Goal: Find specific page/section: Find specific page/section

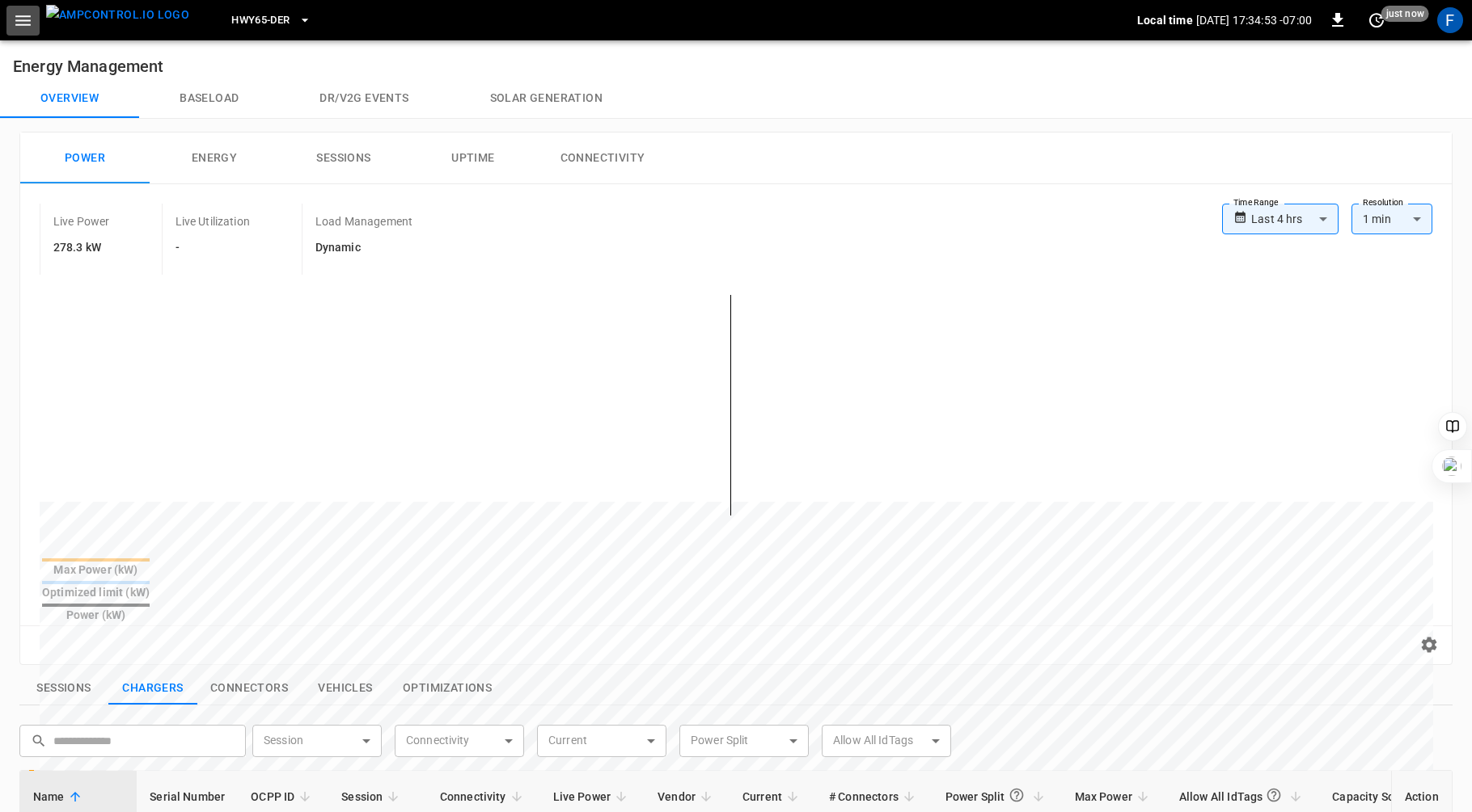
click at [28, 21] on icon "button" at bounding box center [23, 20] width 20 height 20
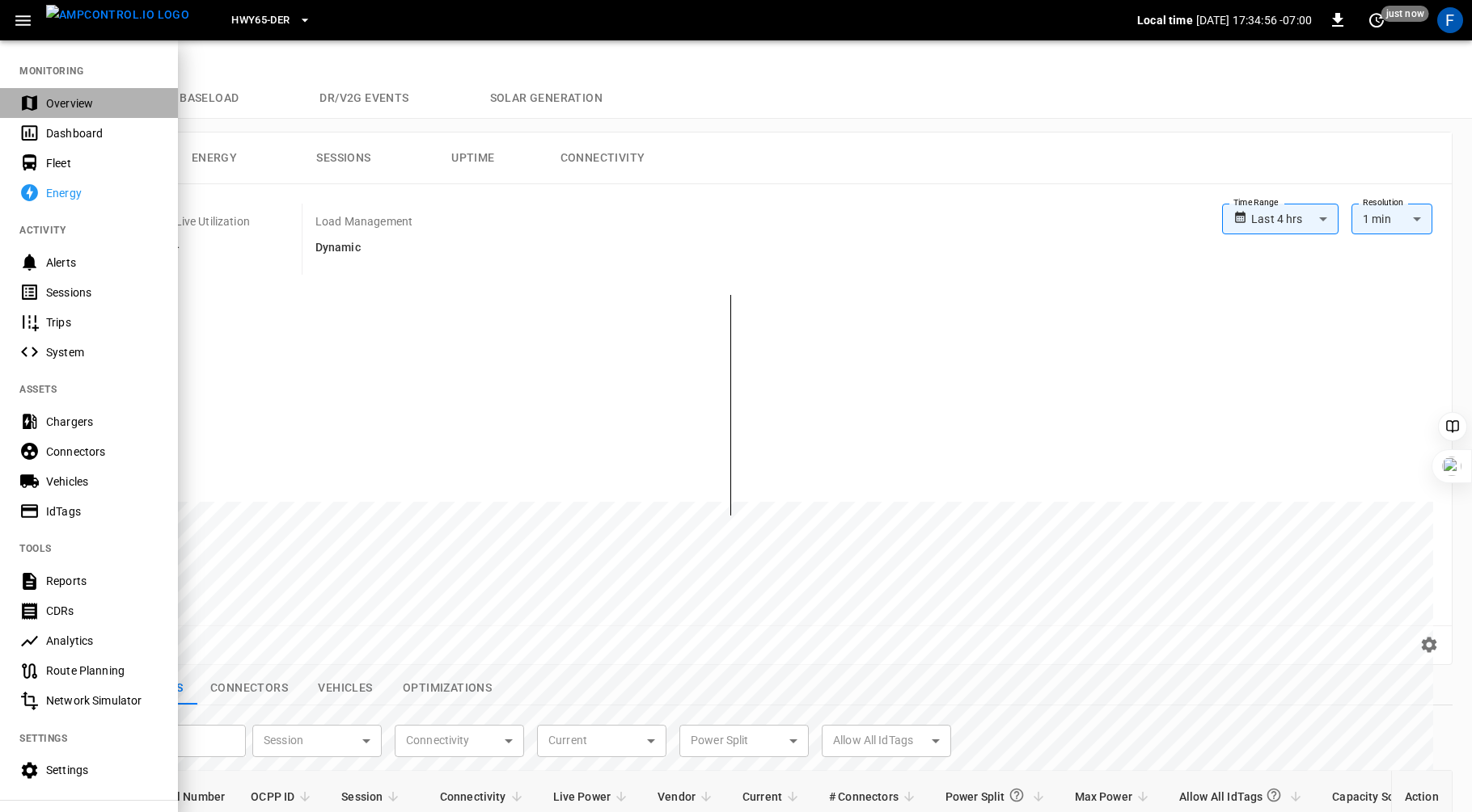
click at [76, 91] on div "Overview" at bounding box center [88, 103] width 177 height 30
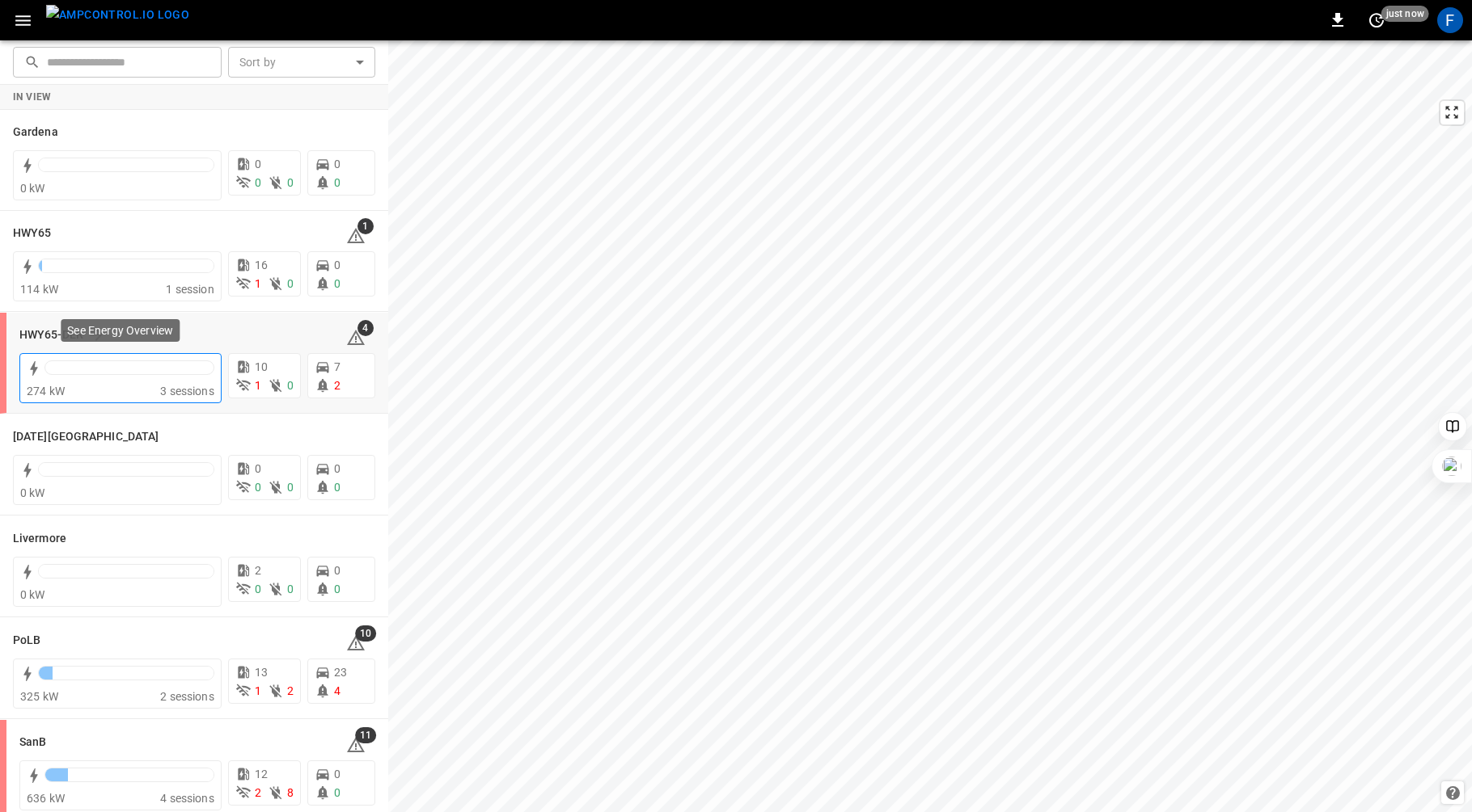
click at [83, 363] on div at bounding box center [129, 368] width 170 height 15
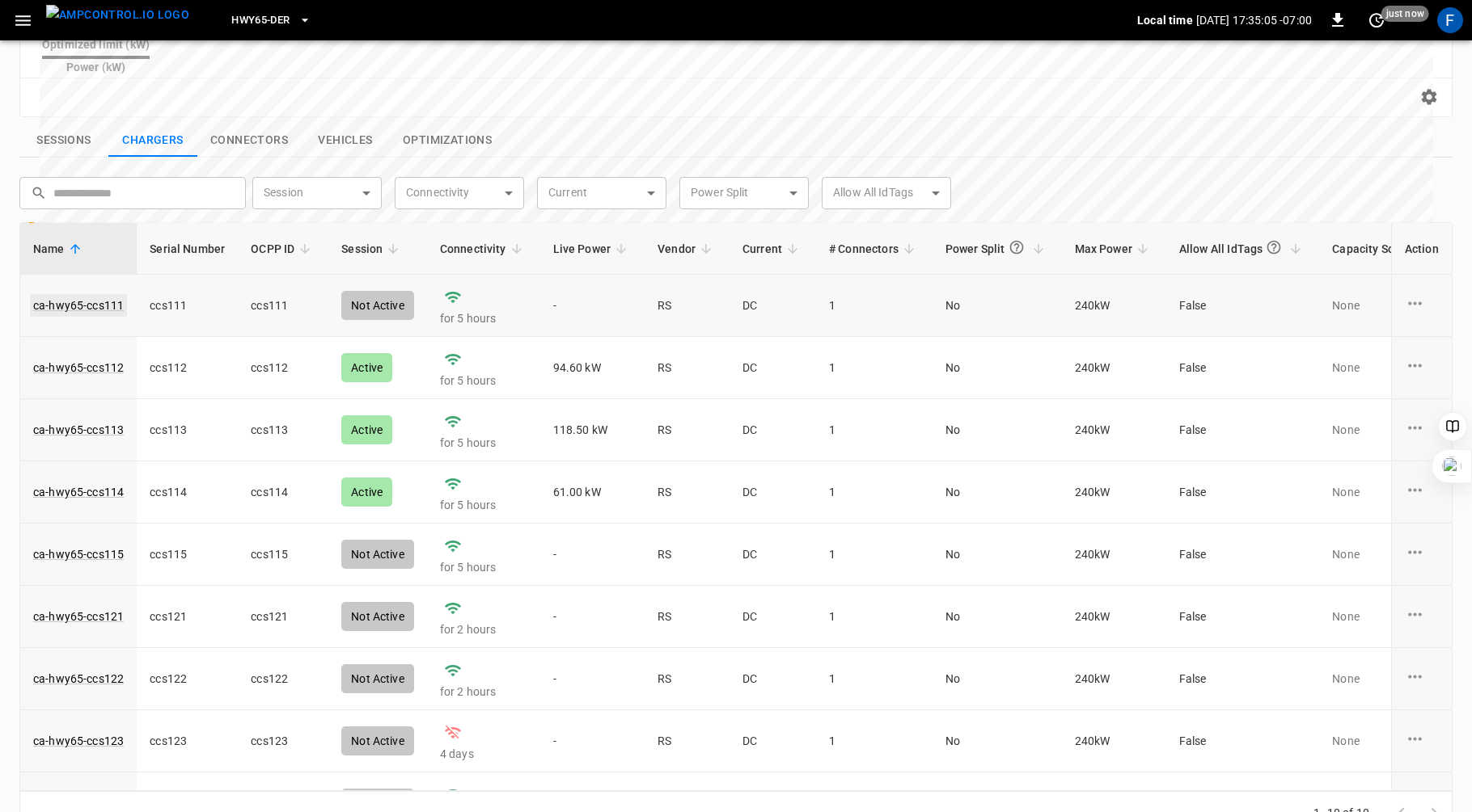
click at [107, 295] on link "ca-hwy65-ccs111" at bounding box center [78, 306] width 97 height 22
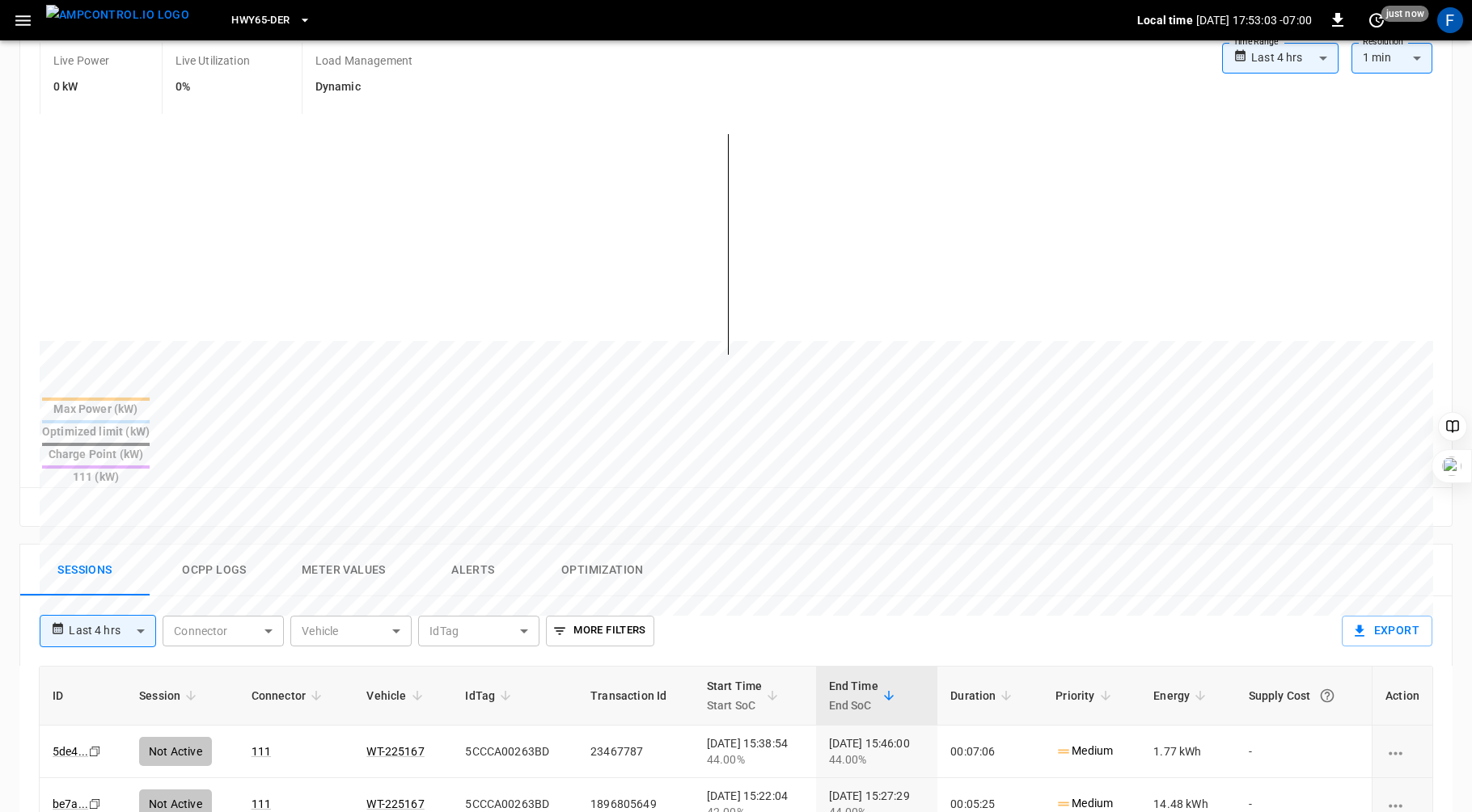
scroll to position [334, 0]
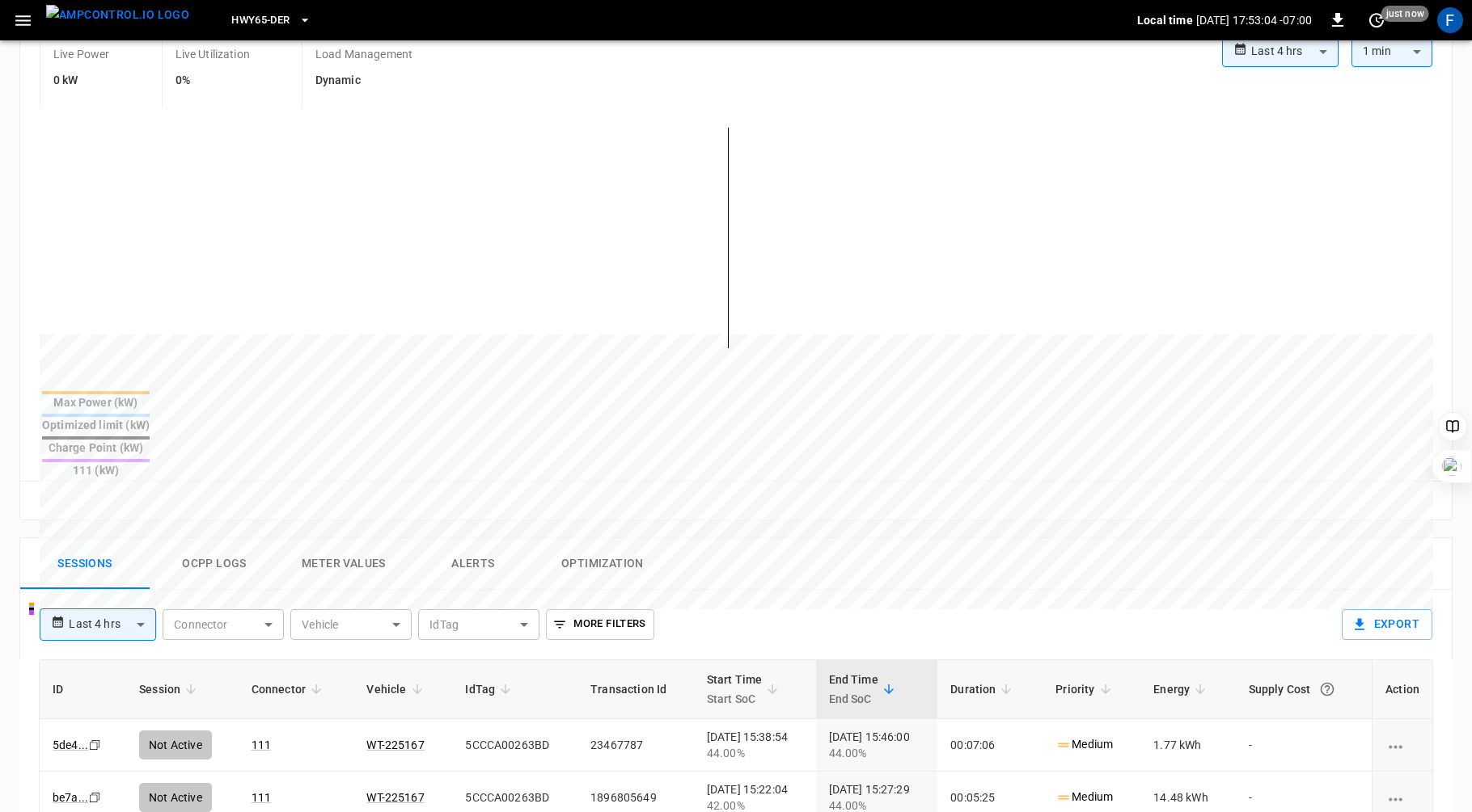
click at [201, 538] on button "Ocpp logs" at bounding box center [214, 564] width 129 height 52
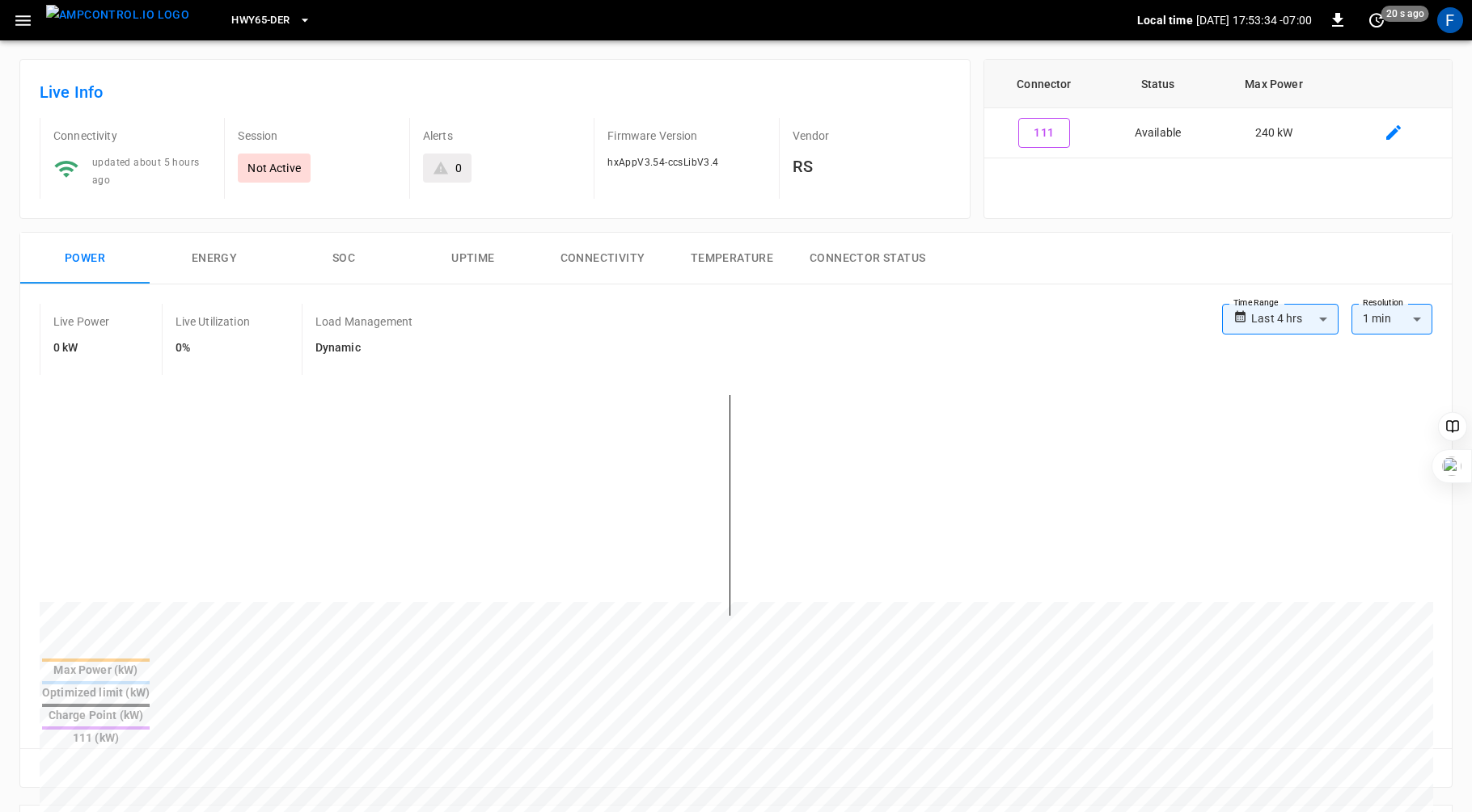
scroll to position [0, 0]
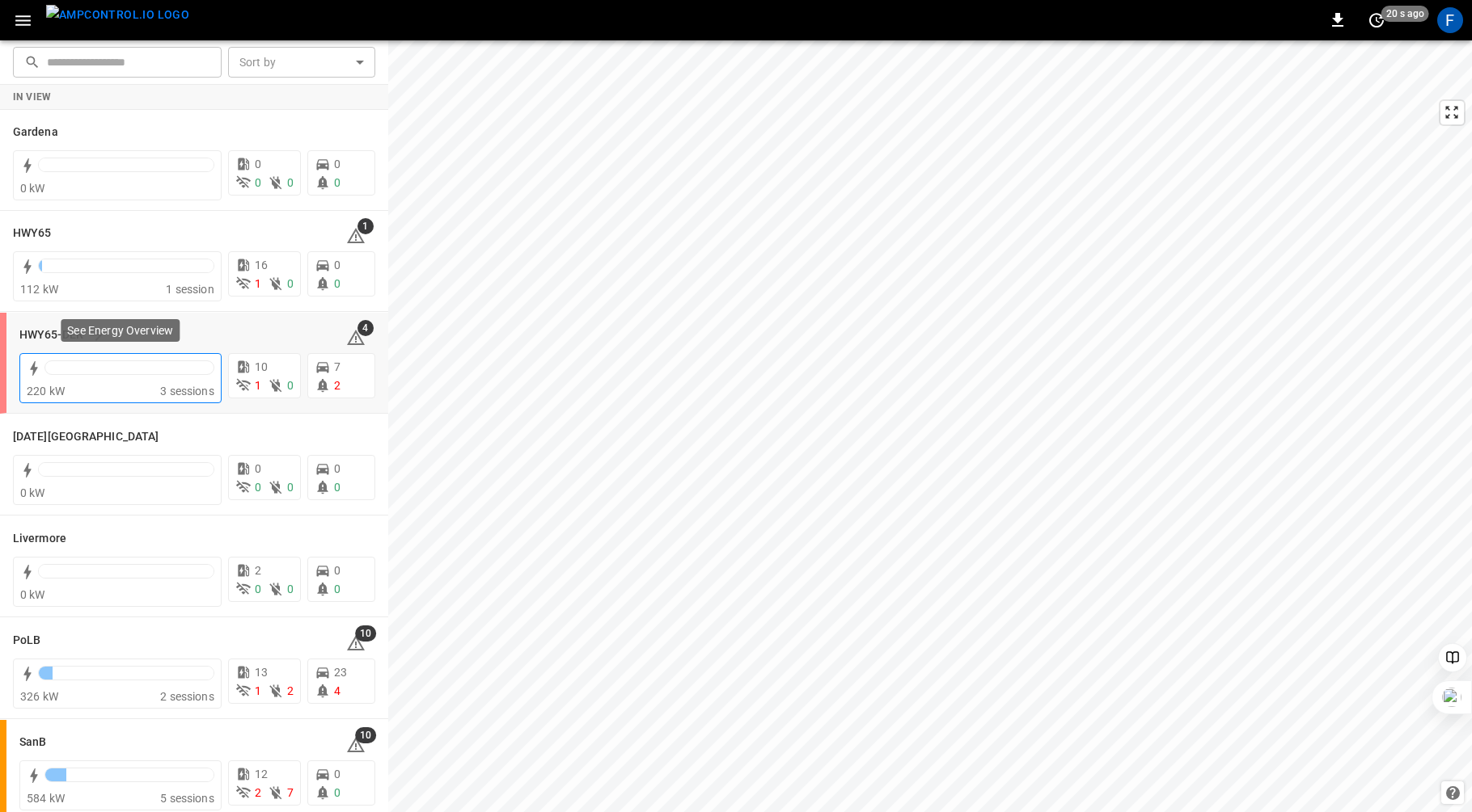
click at [103, 375] on div at bounding box center [129, 372] width 170 height 22
